Goal: Task Accomplishment & Management: Manage account settings

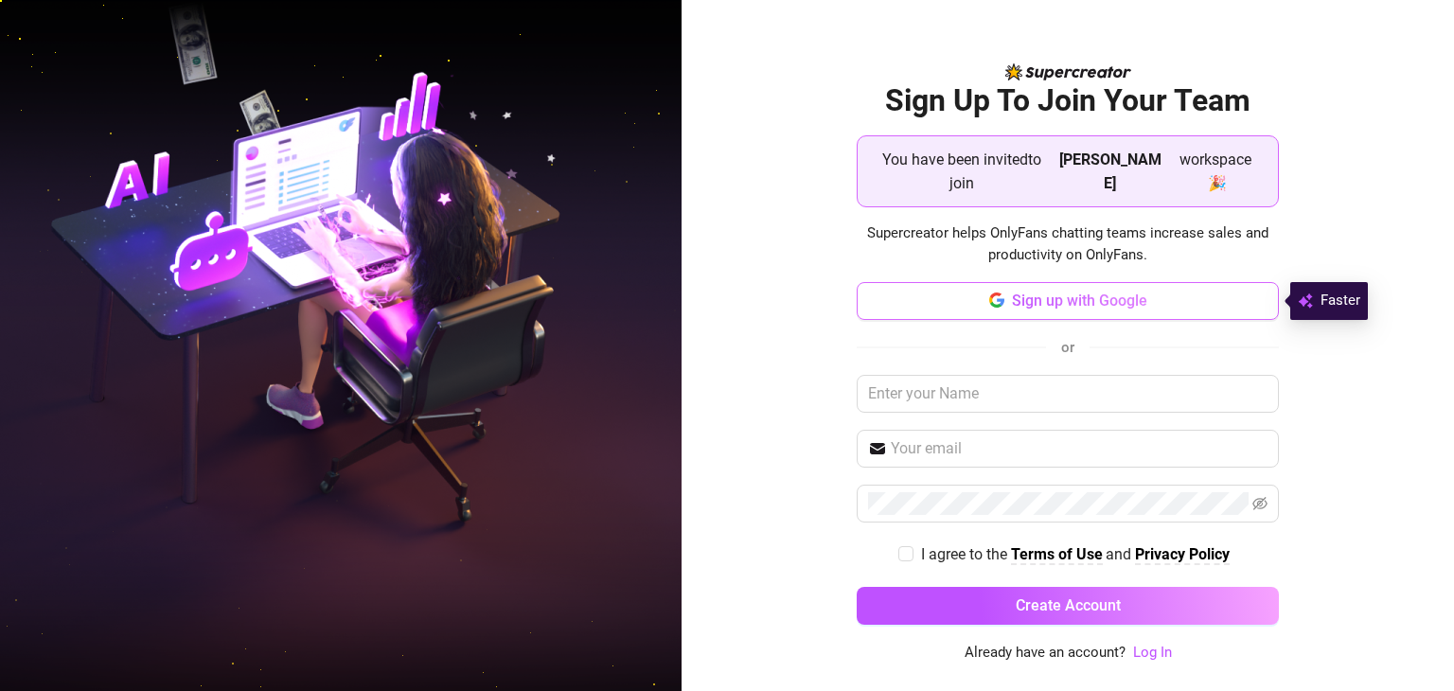
click at [1128, 306] on span "Sign up with Google" at bounding box center [1079, 301] width 135 height 18
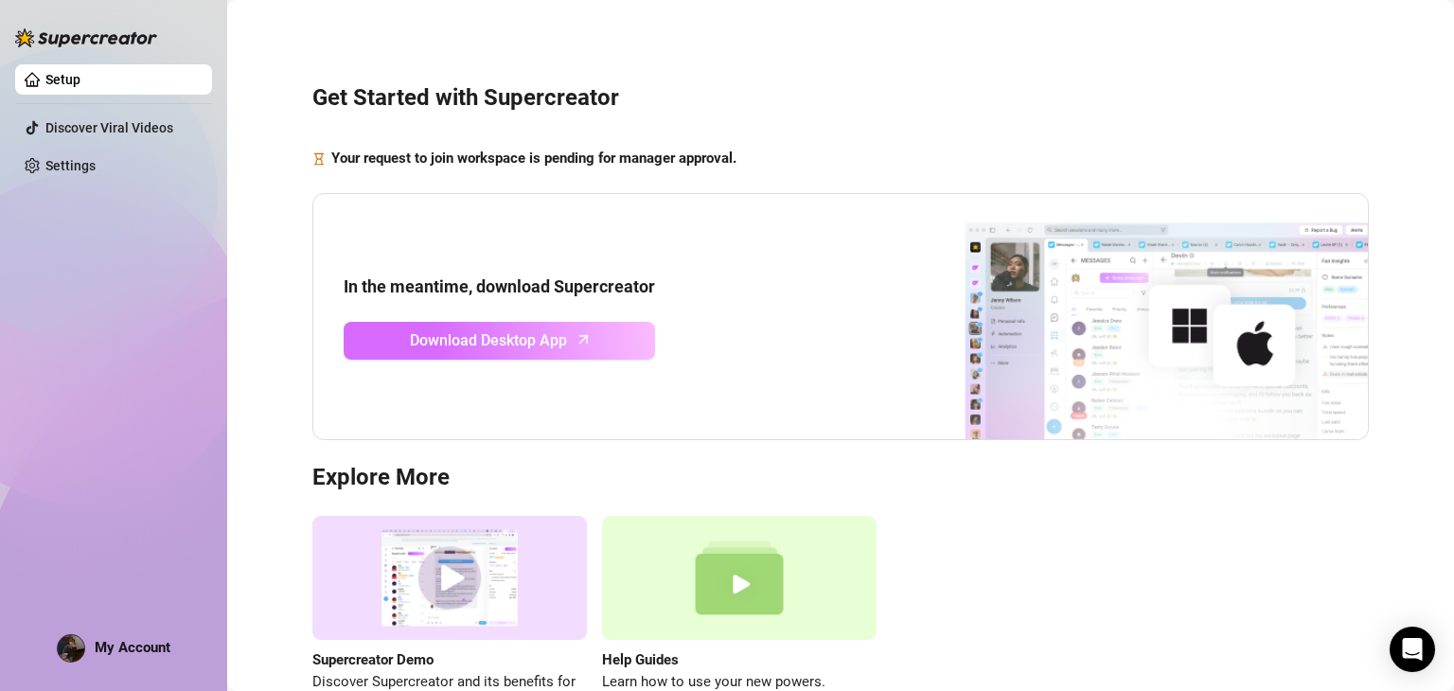
click at [607, 336] on link "Download Desktop App" at bounding box center [499, 341] width 311 height 38
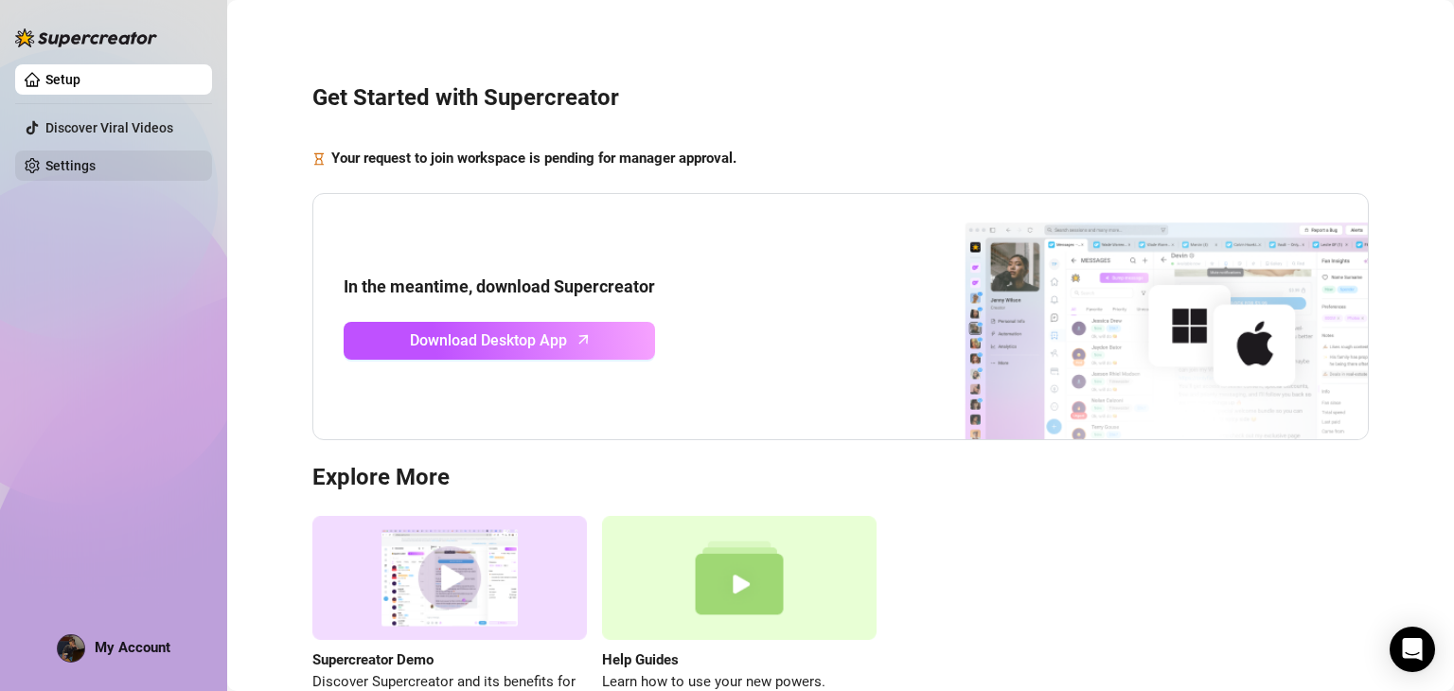
click at [57, 173] on link "Settings" at bounding box center [70, 165] width 50 height 15
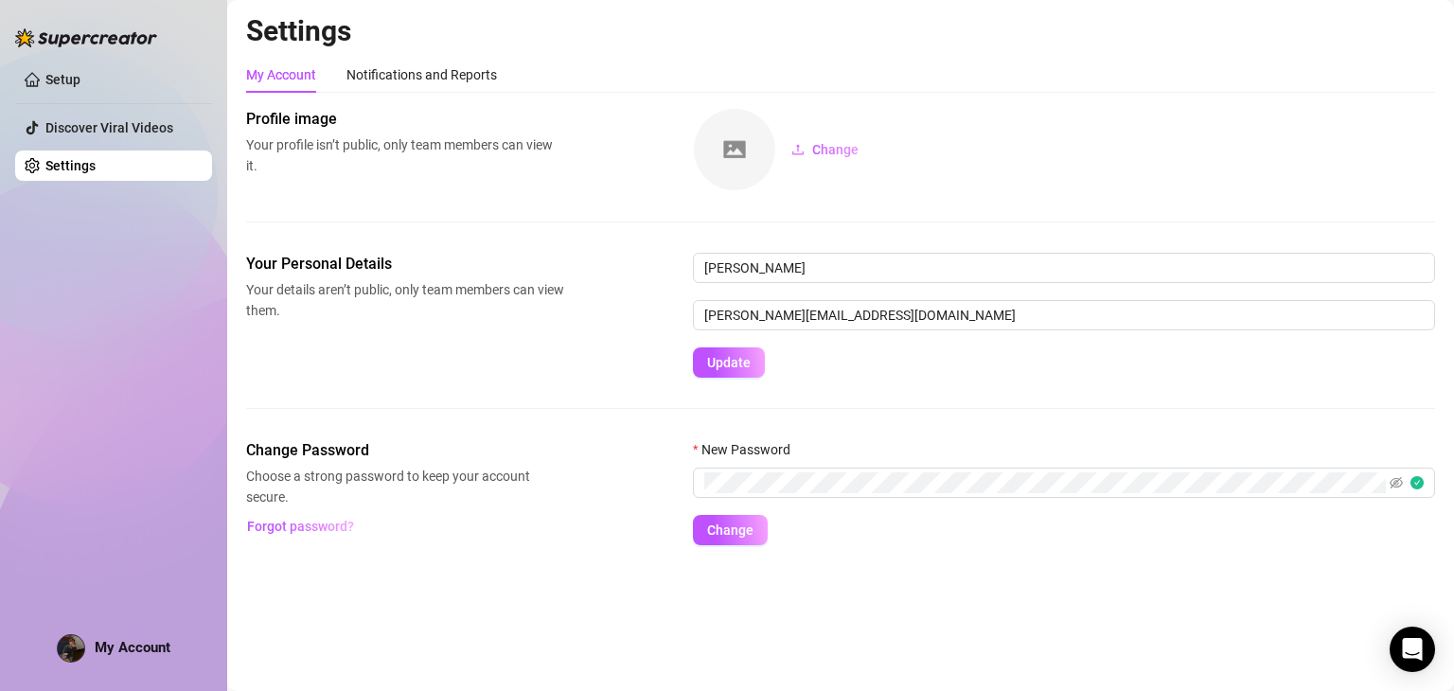
click at [741, 546] on div "Settings My Account Notifications and Reports Profile image Your profile isn’t …" at bounding box center [840, 290] width 1189 height 555
click at [735, 532] on span "Change" at bounding box center [730, 529] width 46 height 15
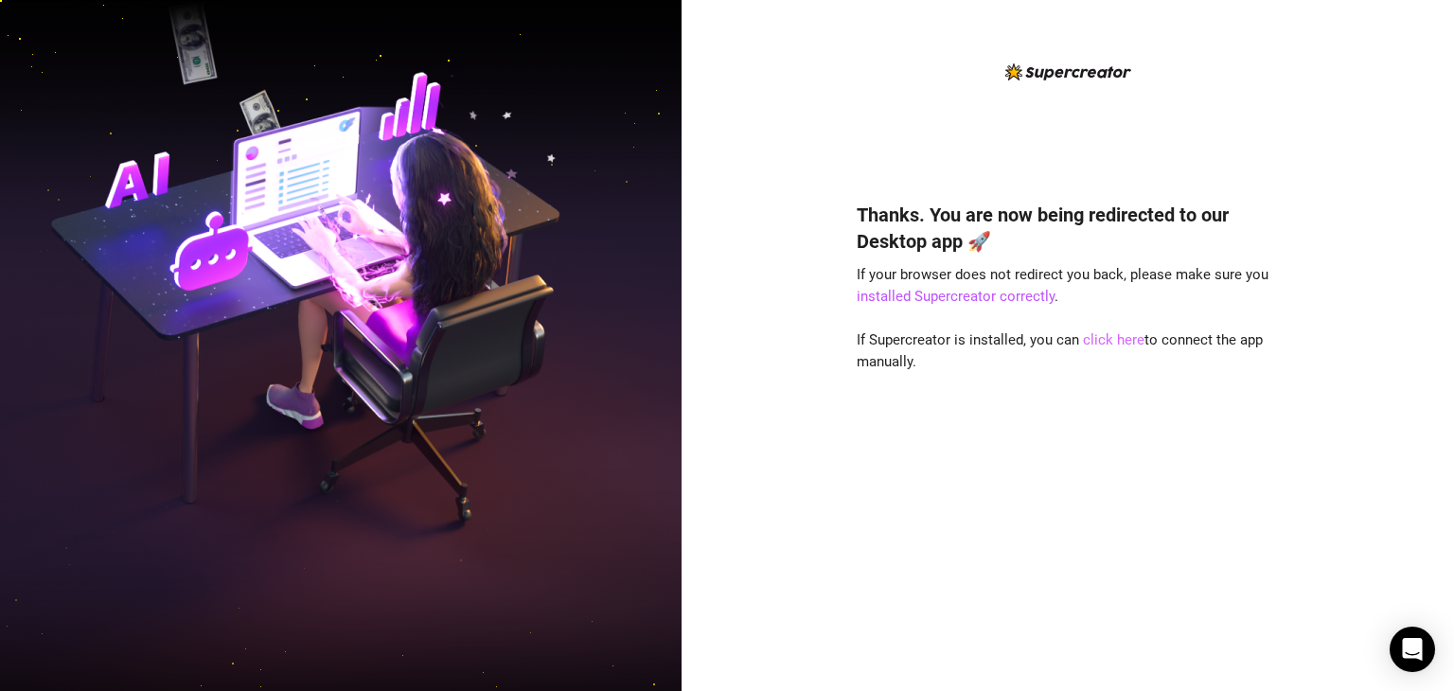
click at [1102, 343] on link "click here" at bounding box center [1114, 339] width 62 height 17
